Goal: Information Seeking & Learning: Check status

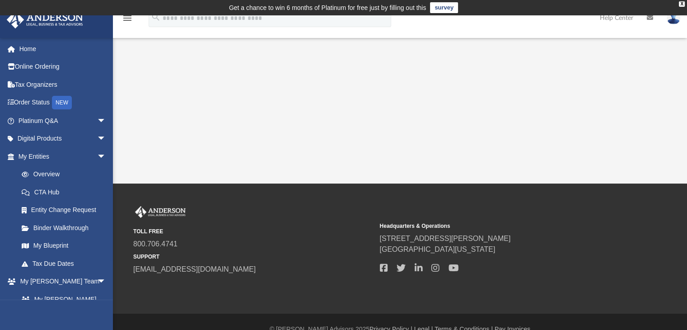
click at [126, 19] on icon "menu" at bounding box center [127, 18] width 11 height 11
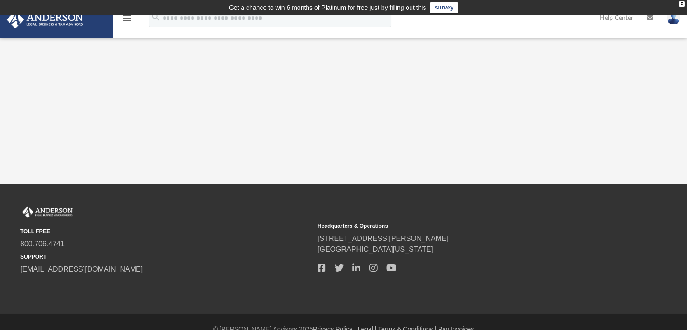
click at [129, 19] on icon "menu" at bounding box center [127, 18] width 11 height 11
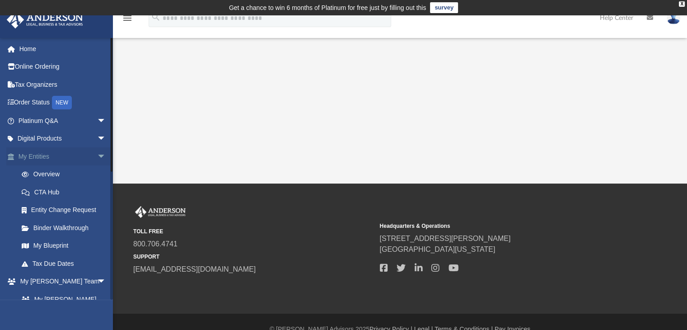
click at [97, 154] on span "arrow_drop_down" at bounding box center [106, 156] width 18 height 19
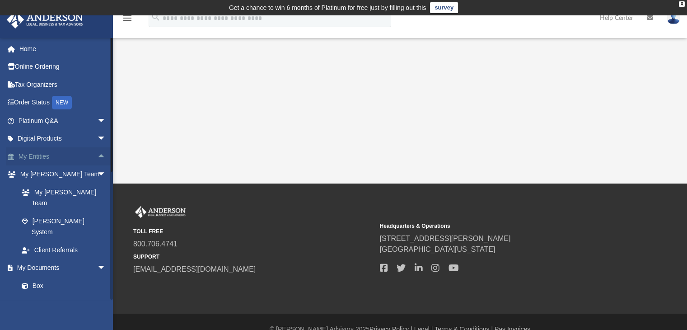
click at [97, 154] on span "arrow_drop_up" at bounding box center [106, 156] width 18 height 19
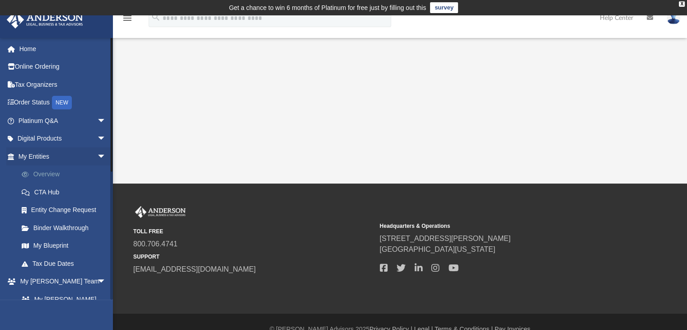
click at [52, 170] on link "Overview" at bounding box center [66, 174] width 107 height 18
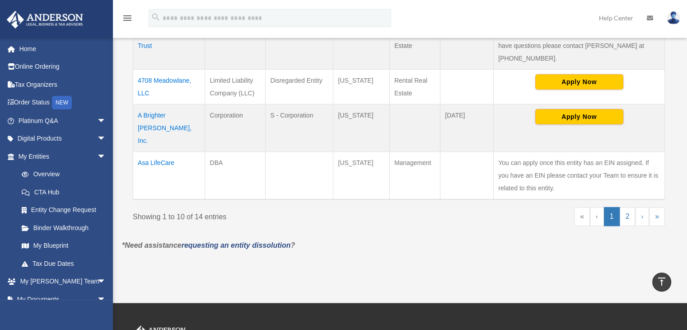
scroll to position [498, 0]
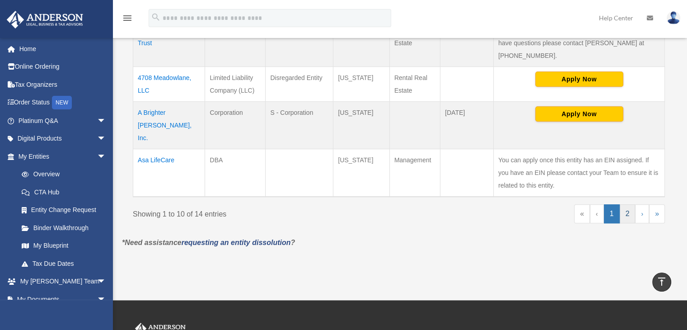
click at [625, 204] on link "2" at bounding box center [628, 213] width 16 height 19
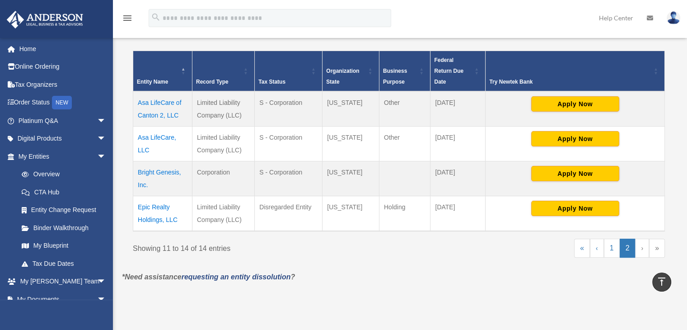
scroll to position [183, 0]
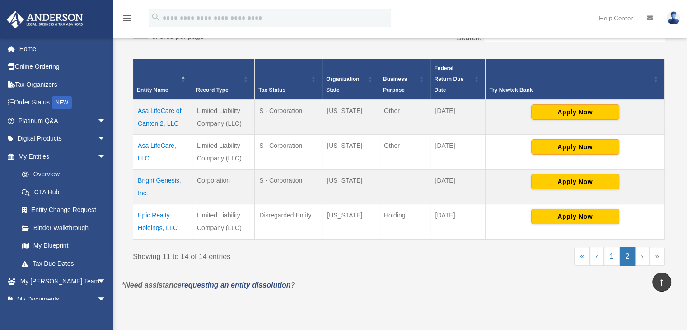
click at [161, 109] on td "Asa LifeCare of Canton 2, LLC" at bounding box center [162, 116] width 59 height 35
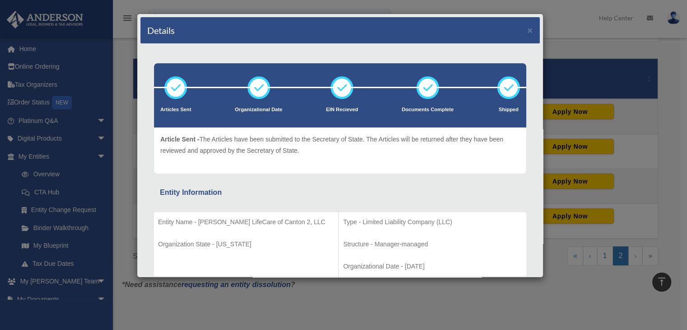
click at [213, 225] on p "Entity Name - [PERSON_NAME] LifeCare of Canton 2, LLC" at bounding box center [246, 221] width 176 height 11
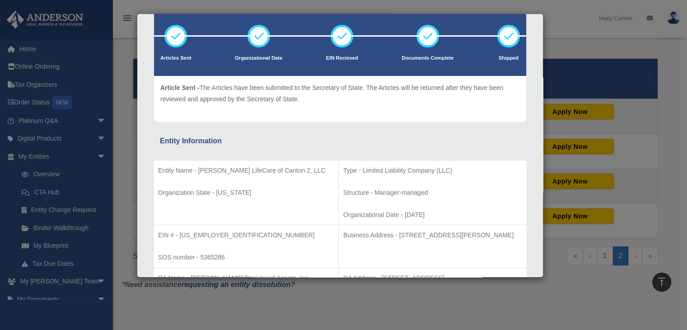
scroll to position [0, 0]
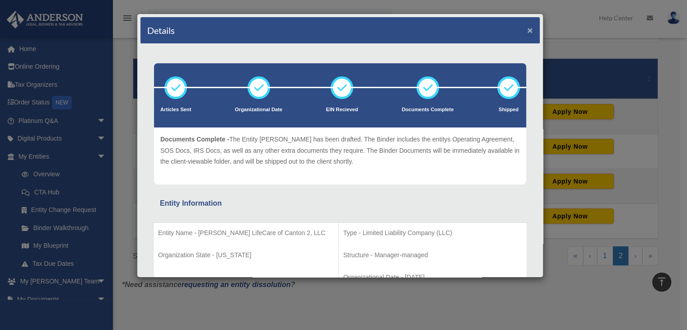
click at [527, 31] on button "×" at bounding box center [530, 29] width 6 height 9
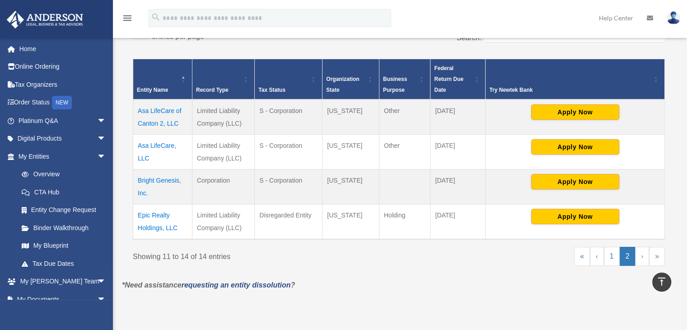
click at [40, 157] on link "My Entities arrow_drop_down" at bounding box center [60, 156] width 109 height 18
